Goal: Find specific page/section: Find specific page/section

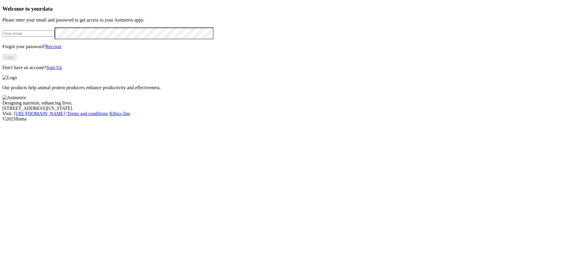
type input "[PERSON_NAME][EMAIL_ADDRESS][PERSON_NAME][DOMAIN_NAME]"
click at [17, 60] on button "Login" at bounding box center [9, 57] width 14 height 6
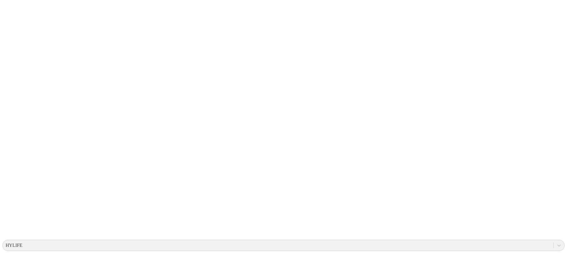
click at [13, 6] on icon at bounding box center [11, 120] width 18 height 236
